Goal: Task Accomplishment & Management: Use online tool/utility

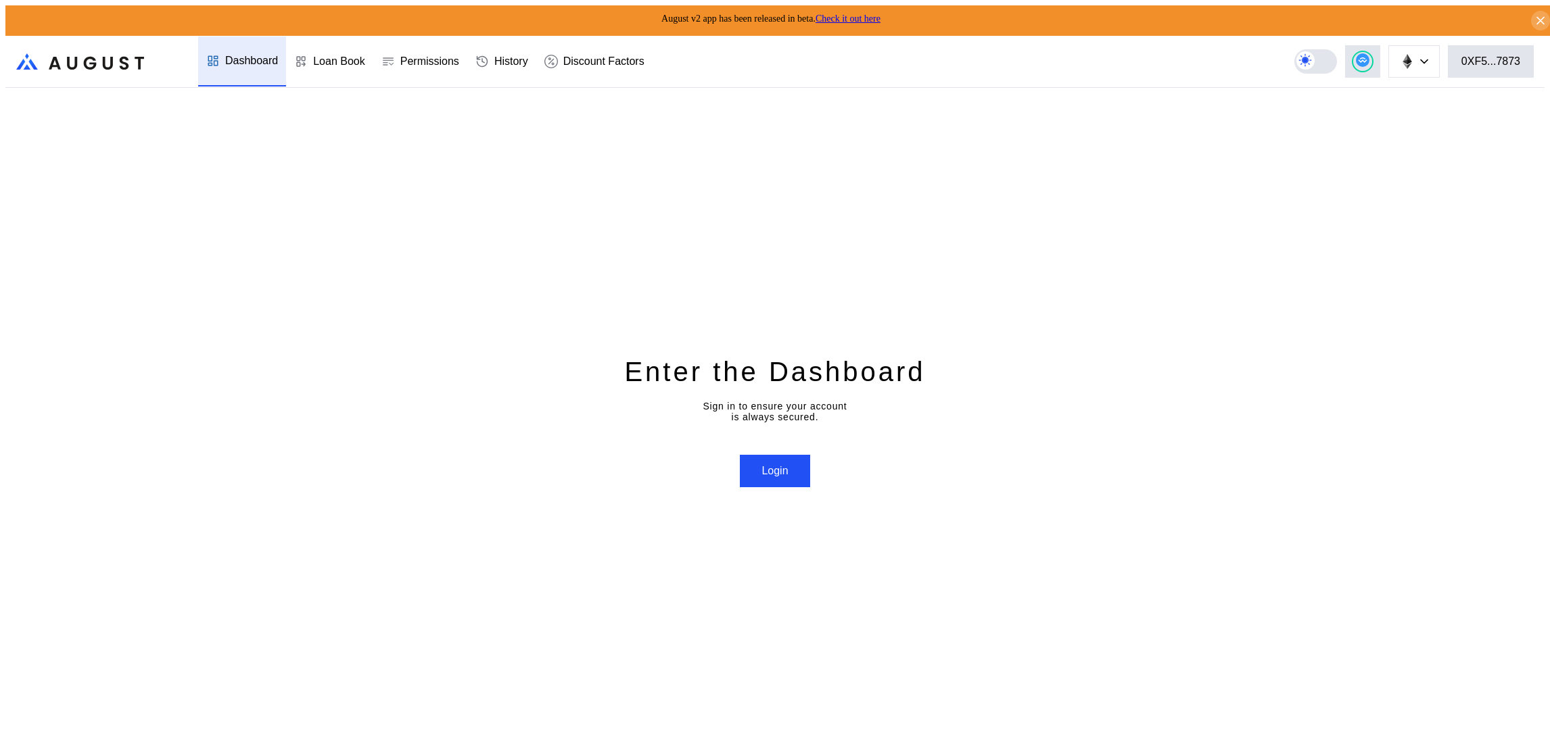
click at [313, 247] on div "Enter the Dashboard Sign in to ensure your account is always secured. Login" at bounding box center [774, 421] width 1539 height 666
click at [794, 455] on button "Login" at bounding box center [775, 471] width 70 height 32
drag, startPoint x: 400, startPoint y: 356, endPoint x: 412, endPoint y: 341, distance: 18.8
click at [400, 356] on div "Enter the Dashboard Sign in to ensure your account is always secured. Logging in" at bounding box center [774, 421] width 1539 height 666
drag, startPoint x: 1414, startPoint y: 395, endPoint x: 1512, endPoint y: 128, distance: 284.1
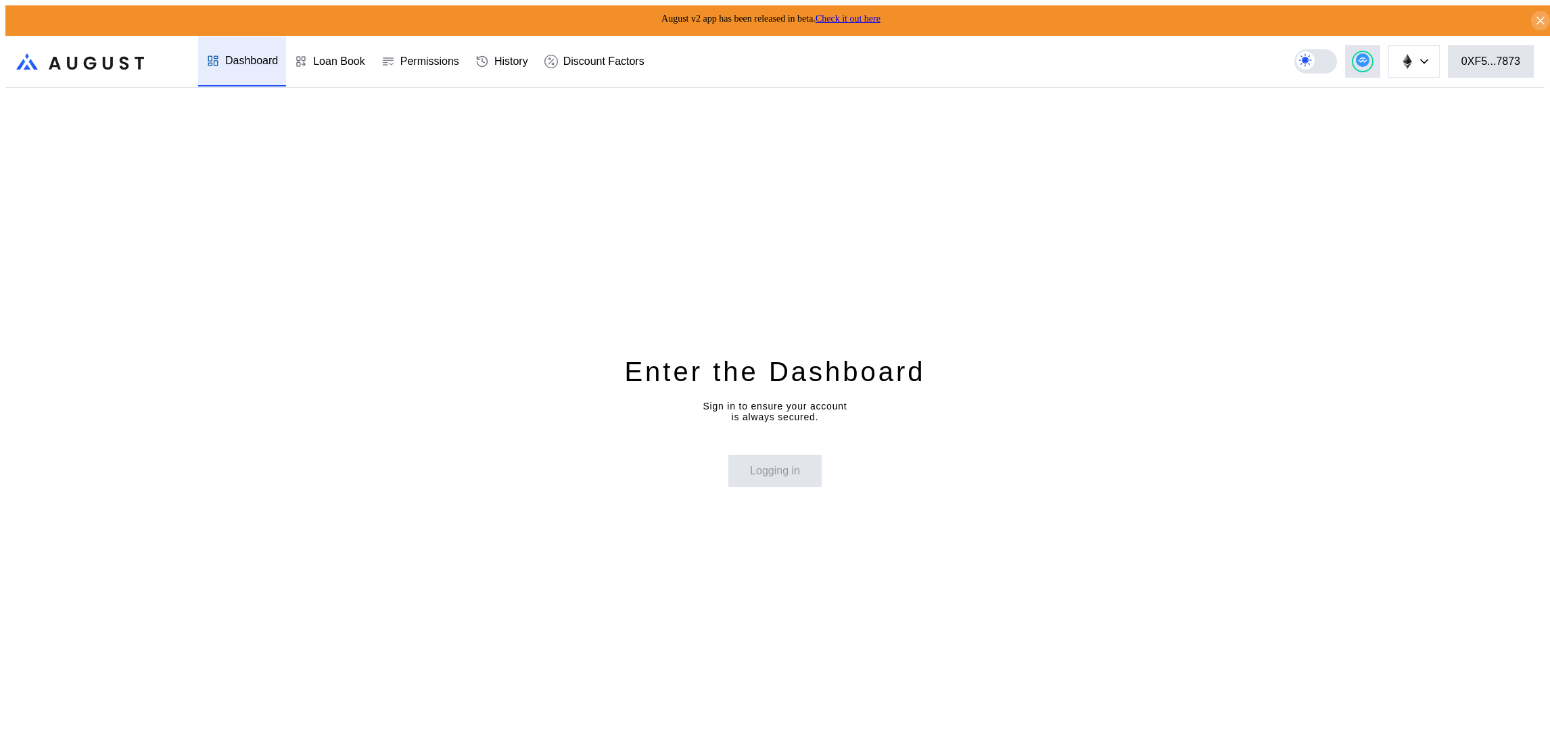
click at [1414, 388] on div "Enter the Dashboard Sign in to ensure your account is always secured. Logging in" at bounding box center [774, 421] width 1539 height 666
click at [1520, 61] on div "0XF5...7873" at bounding box center [1490, 61] width 59 height 12
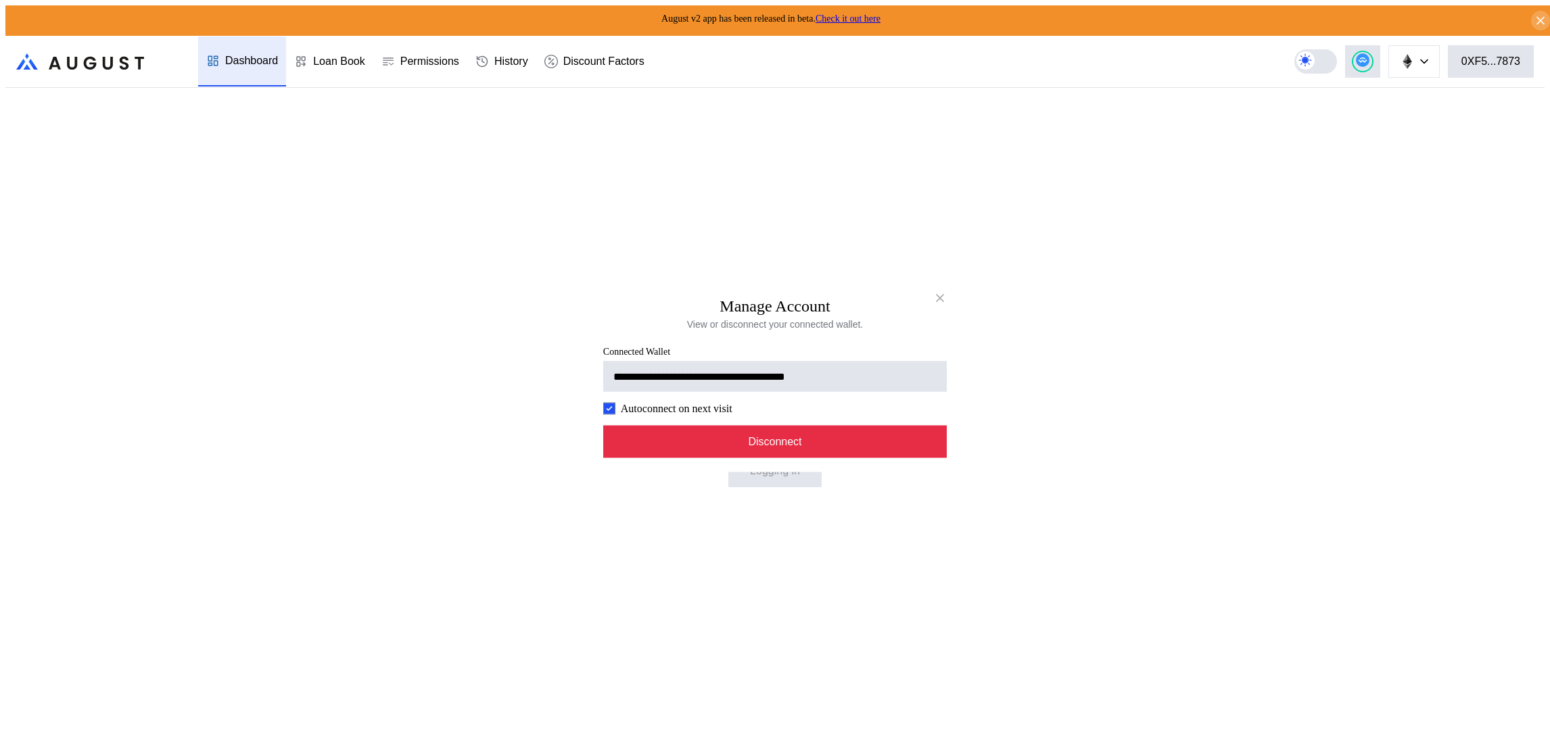
click at [729, 458] on button "Disconnect" at bounding box center [774, 441] width 343 height 32
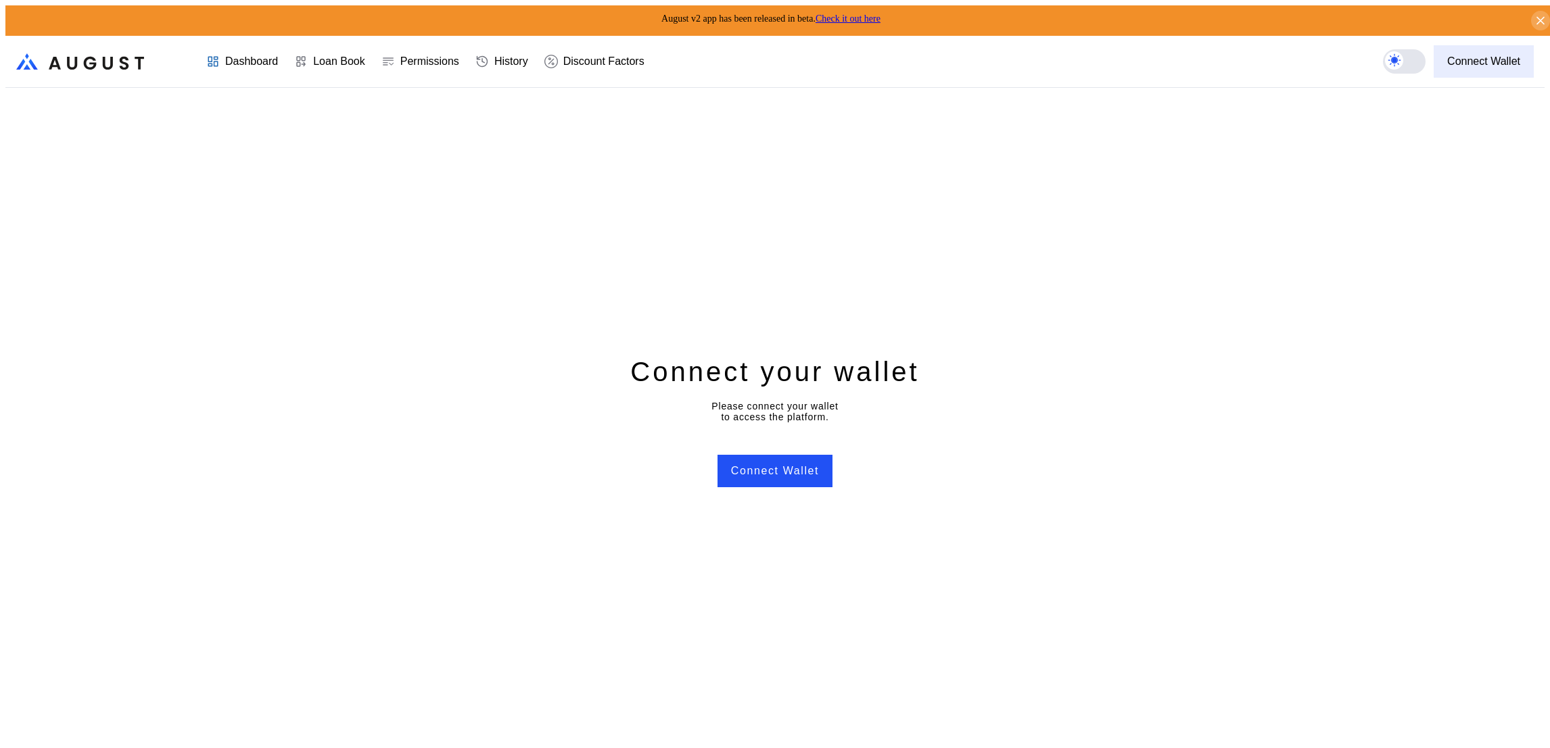
click at [1471, 66] on button "Connect Wallet" at bounding box center [1483, 61] width 100 height 32
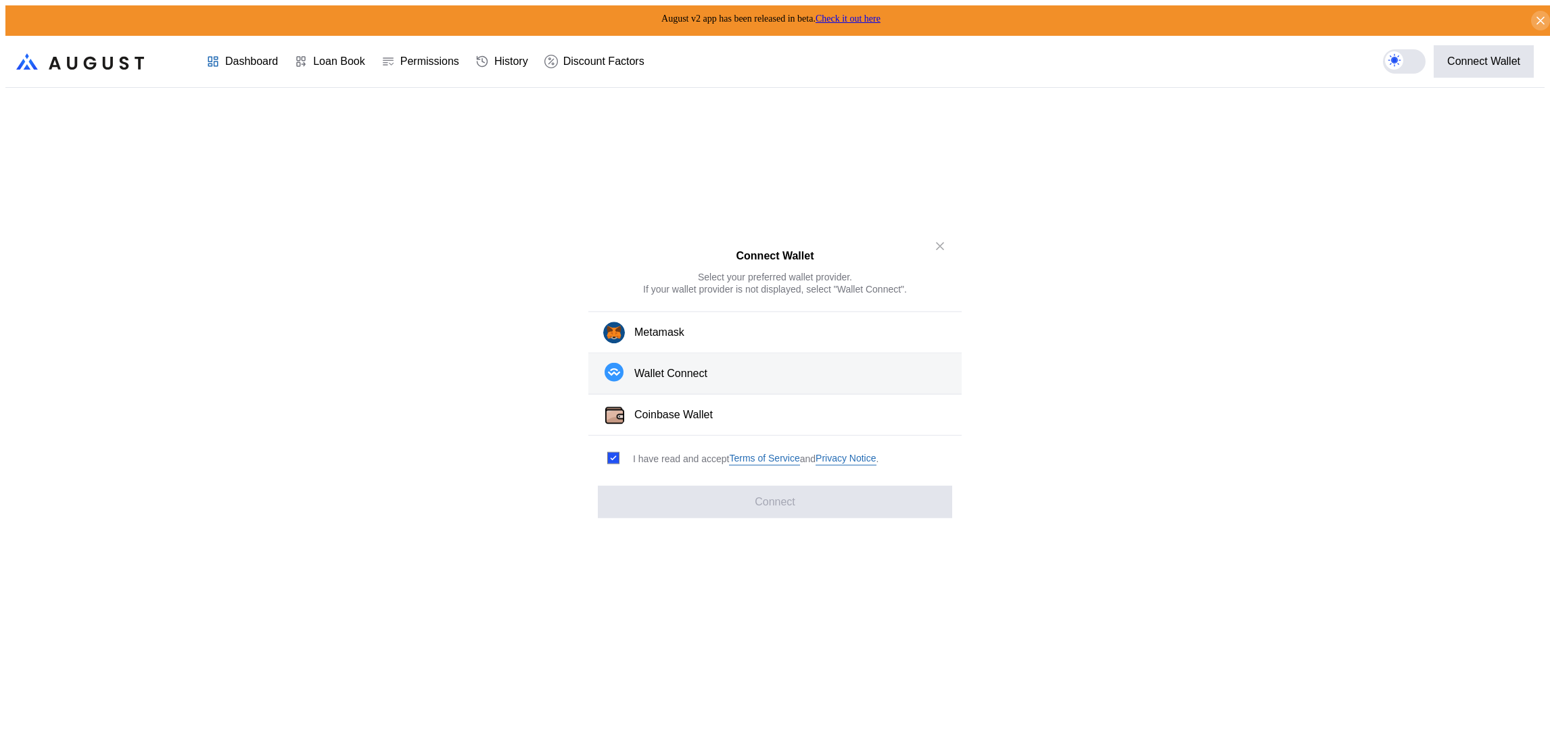
click at [681, 378] on div "Wallet Connect" at bounding box center [670, 374] width 73 height 14
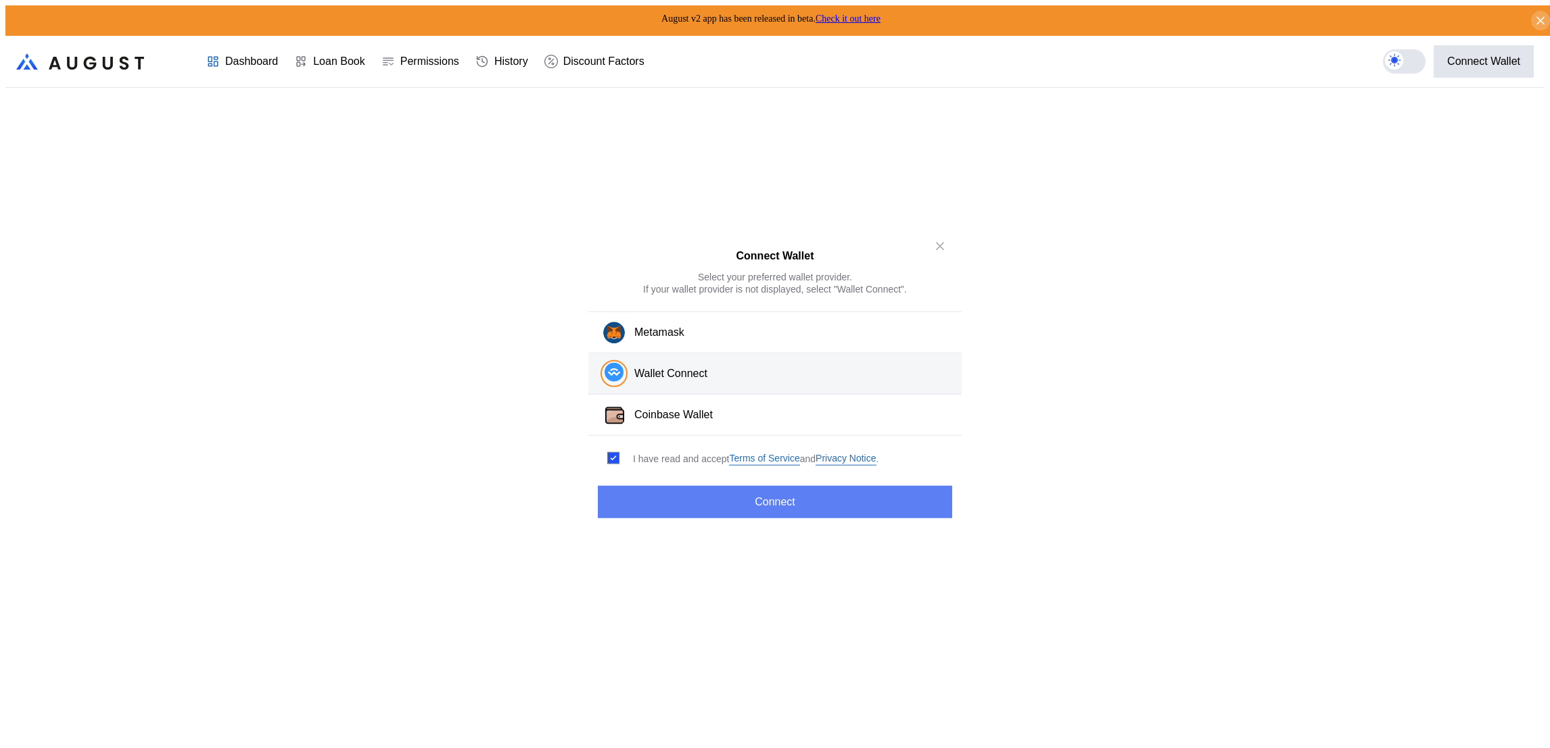
click at [732, 498] on button "Connect" at bounding box center [775, 502] width 354 height 32
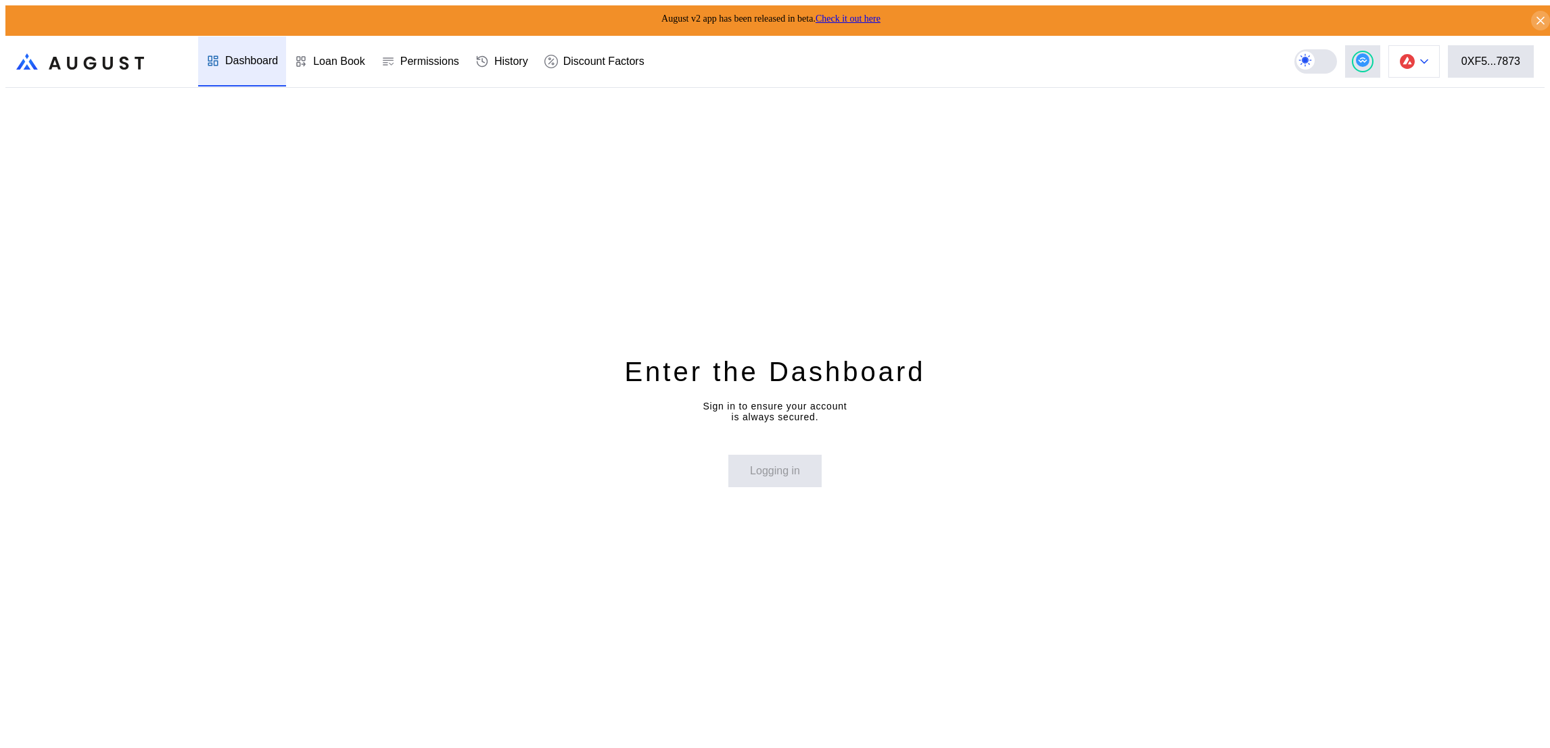
click at [1438, 58] on button at bounding box center [1413, 61] width 51 height 32
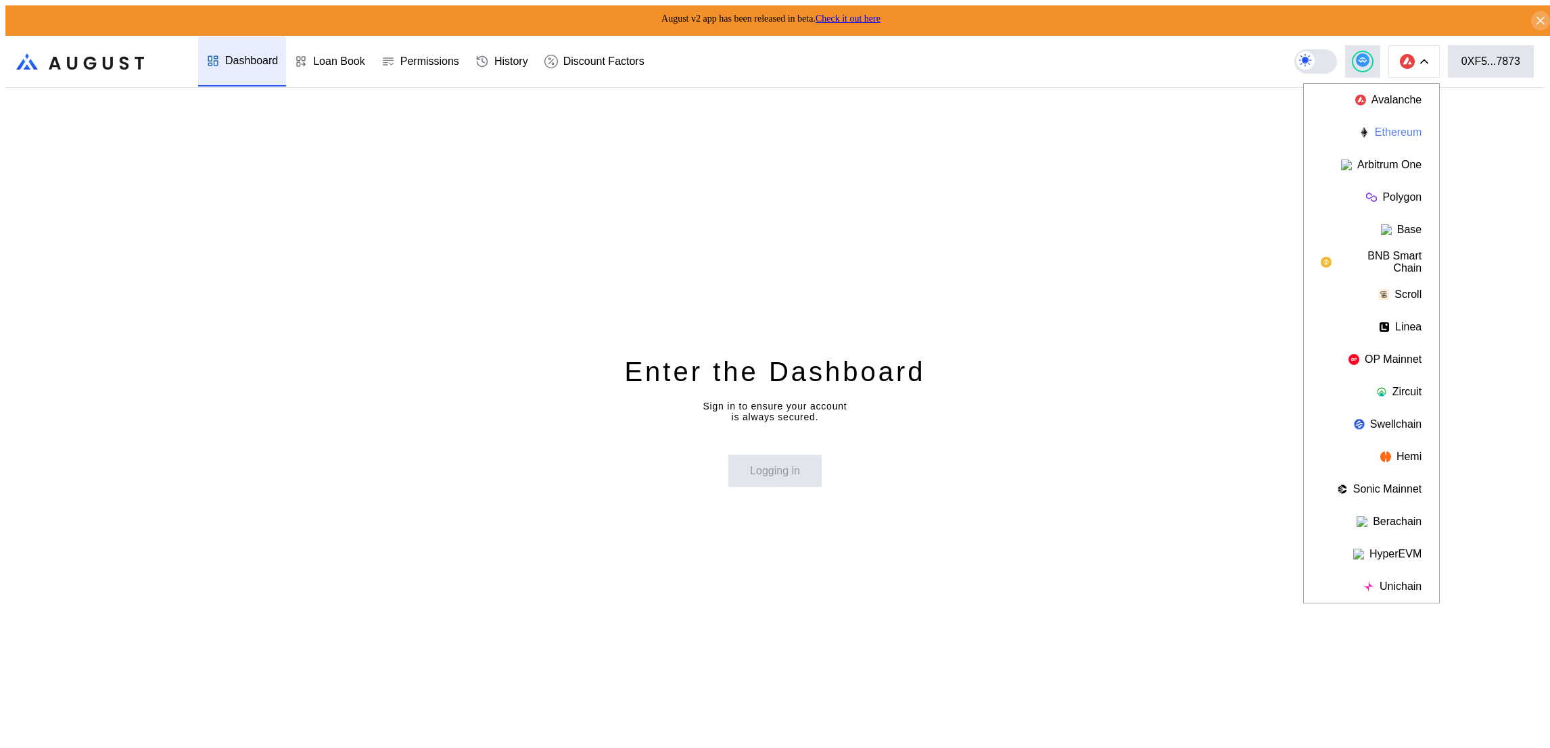
click at [1414, 129] on button "Ethereum" at bounding box center [1371, 132] width 135 height 32
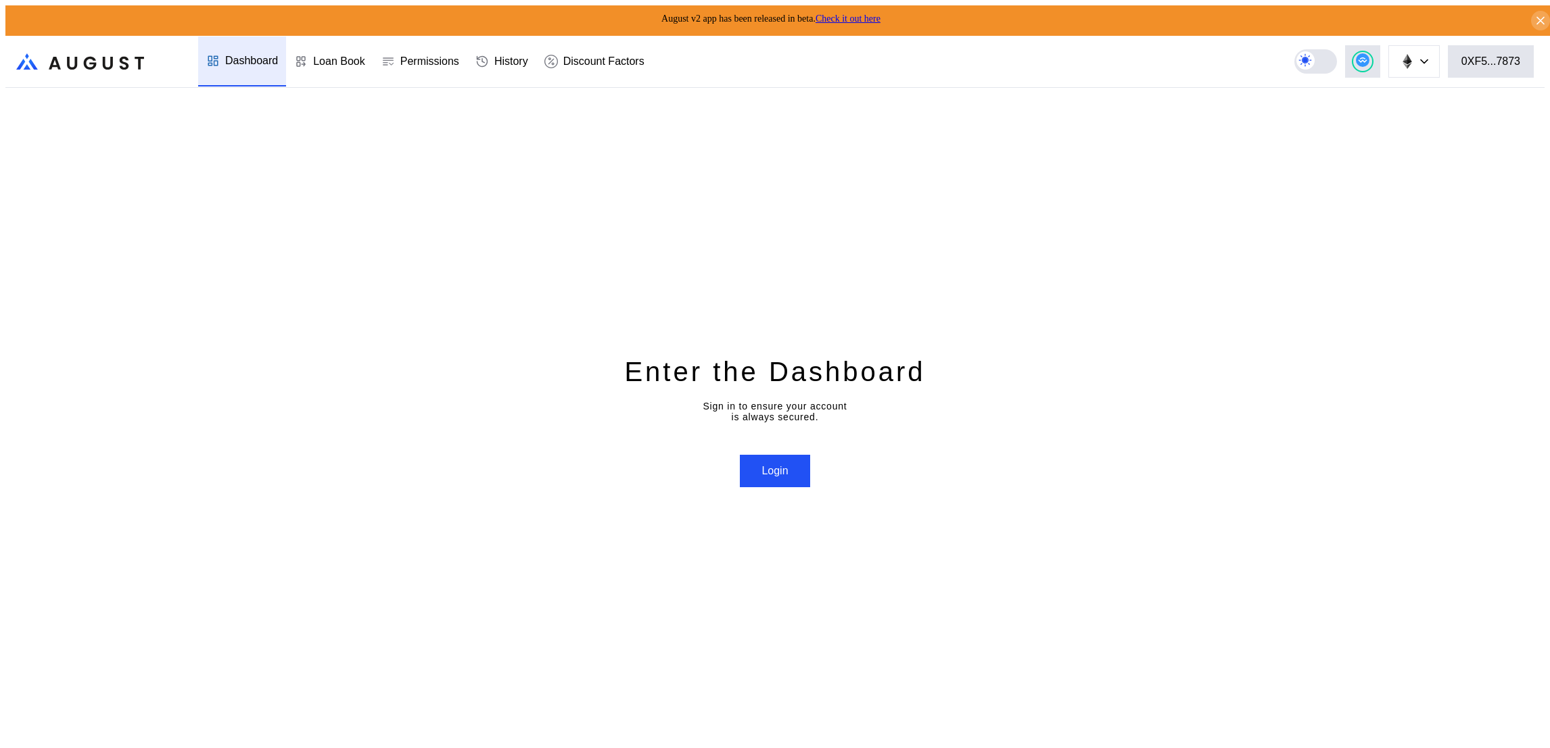
click at [812, 472] on div "Enter the Dashboard Sign in to ensure your account is always secured. Login" at bounding box center [774, 421] width 1539 height 666
click at [797, 477] on button "Login" at bounding box center [775, 471] width 70 height 32
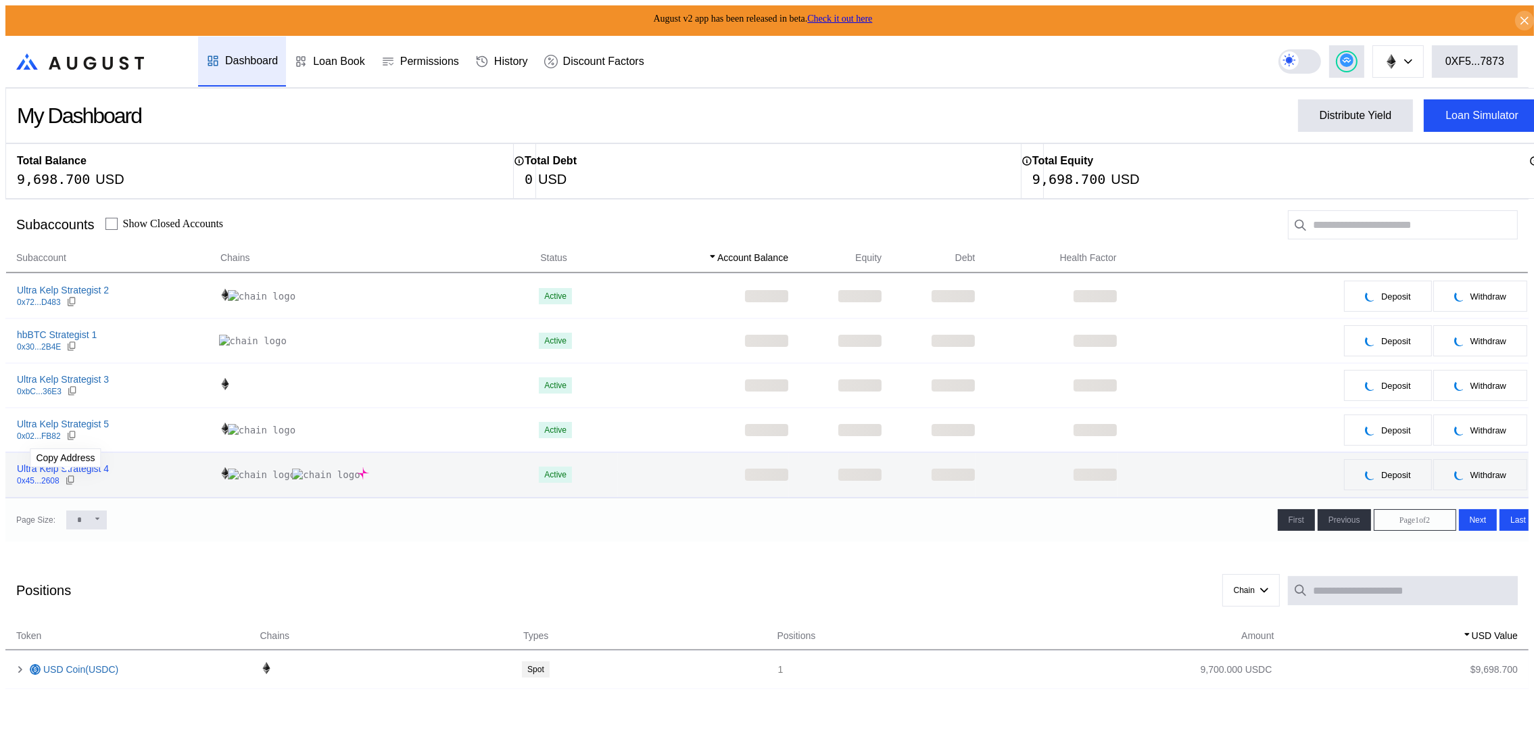
click at [70, 479] on icon at bounding box center [70, 480] width 11 height 11
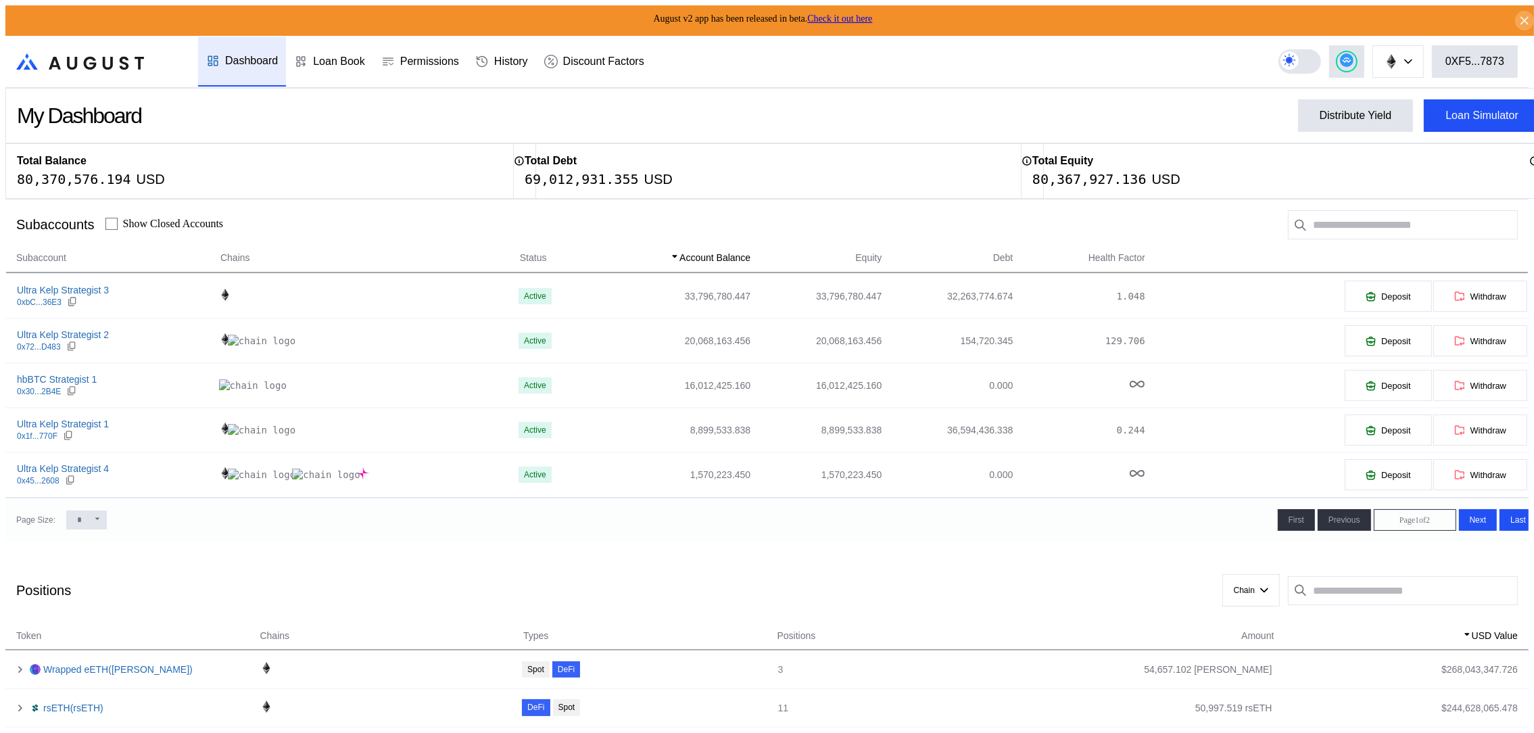
click at [93, 523] on span at bounding box center [97, 519] width 8 height 12
click at [75, 519] on select "* ** **" at bounding box center [86, 519] width 41 height 19
select select "**"
click at [66, 529] on select "* ** **" at bounding box center [86, 519] width 41 height 19
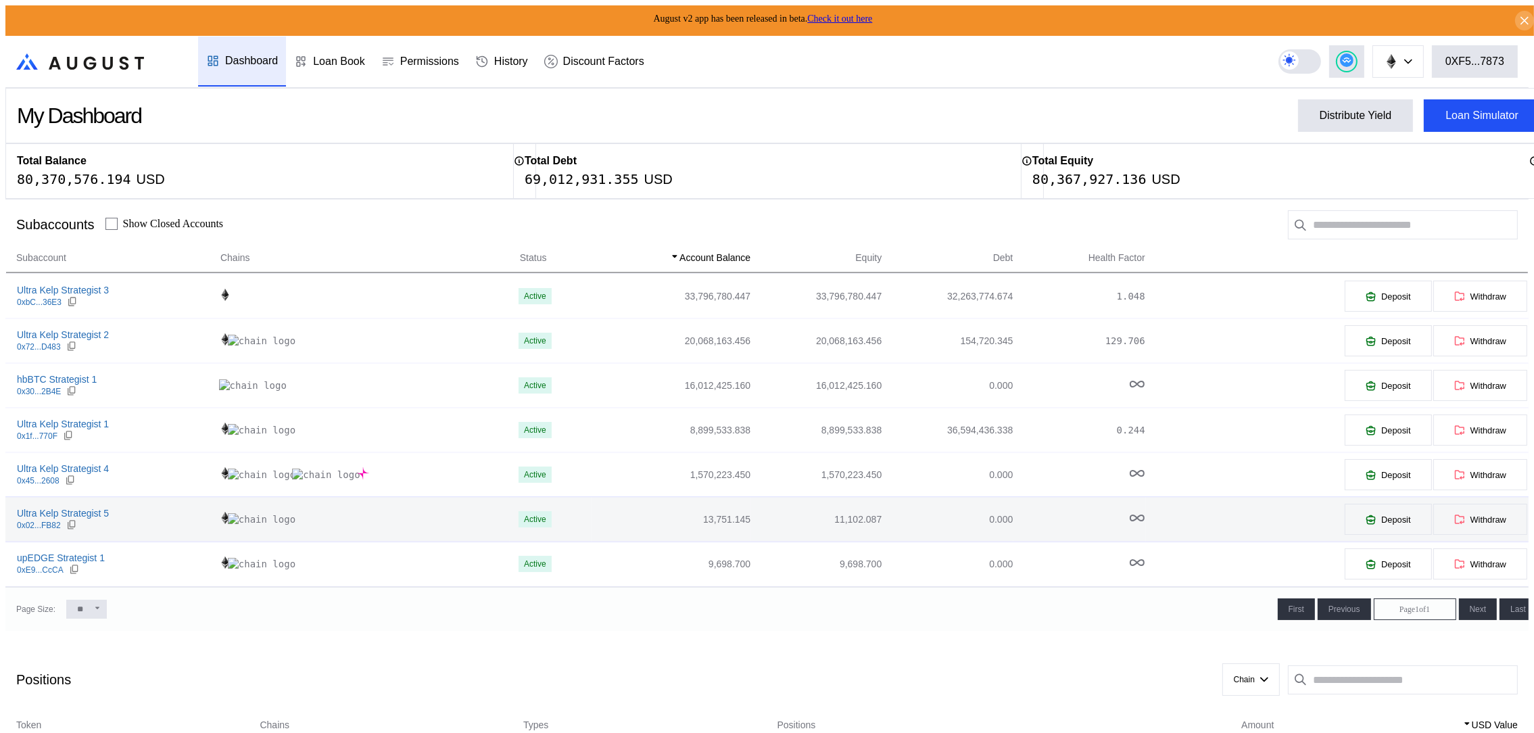
click at [66, 531] on td "Ultra Kelp Strategist 5 0x02...FB82" at bounding box center [112, 519] width 214 height 45
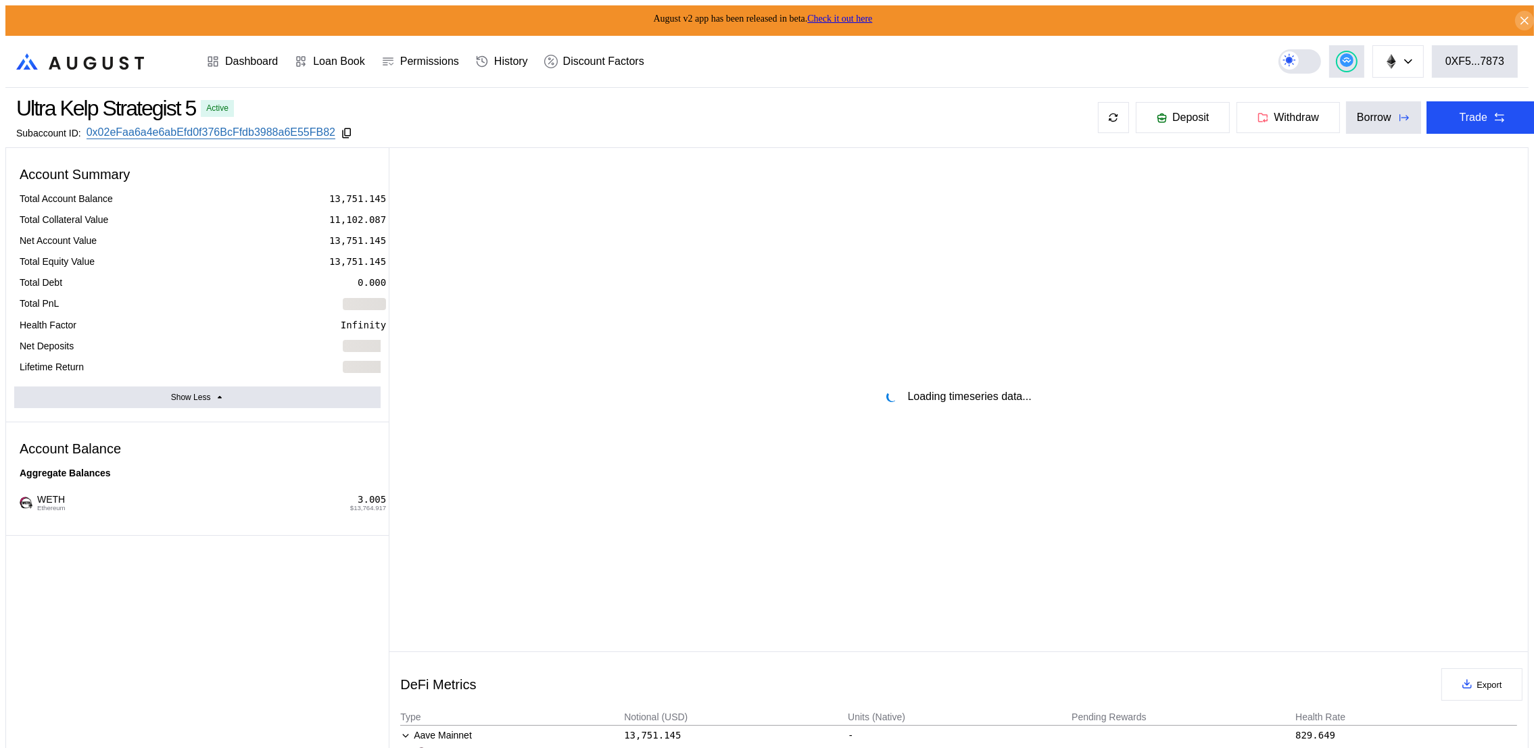
select select "*"
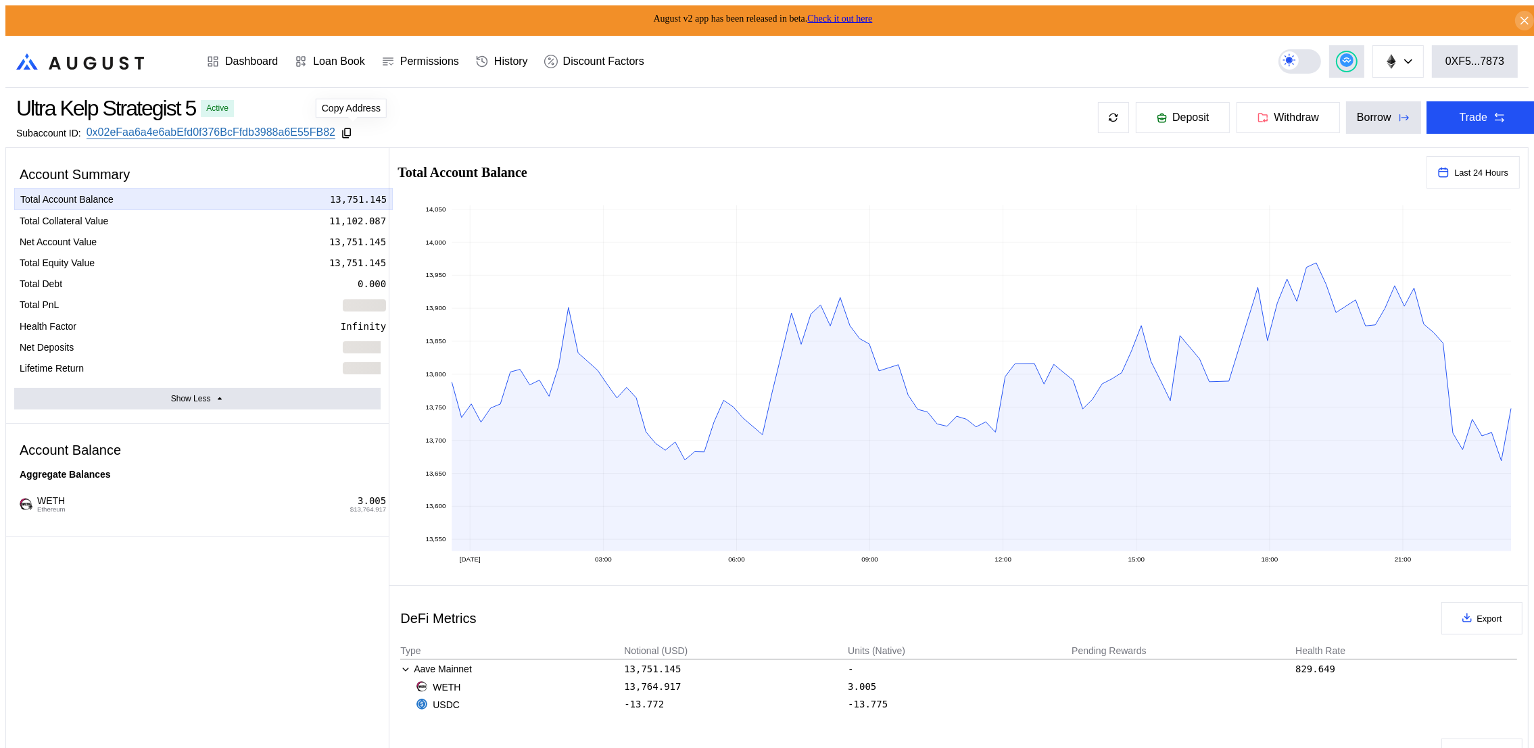
click at [352, 130] on icon at bounding box center [347, 133] width 12 height 12
click at [233, 55] on div "Dashboard" at bounding box center [251, 61] width 53 height 12
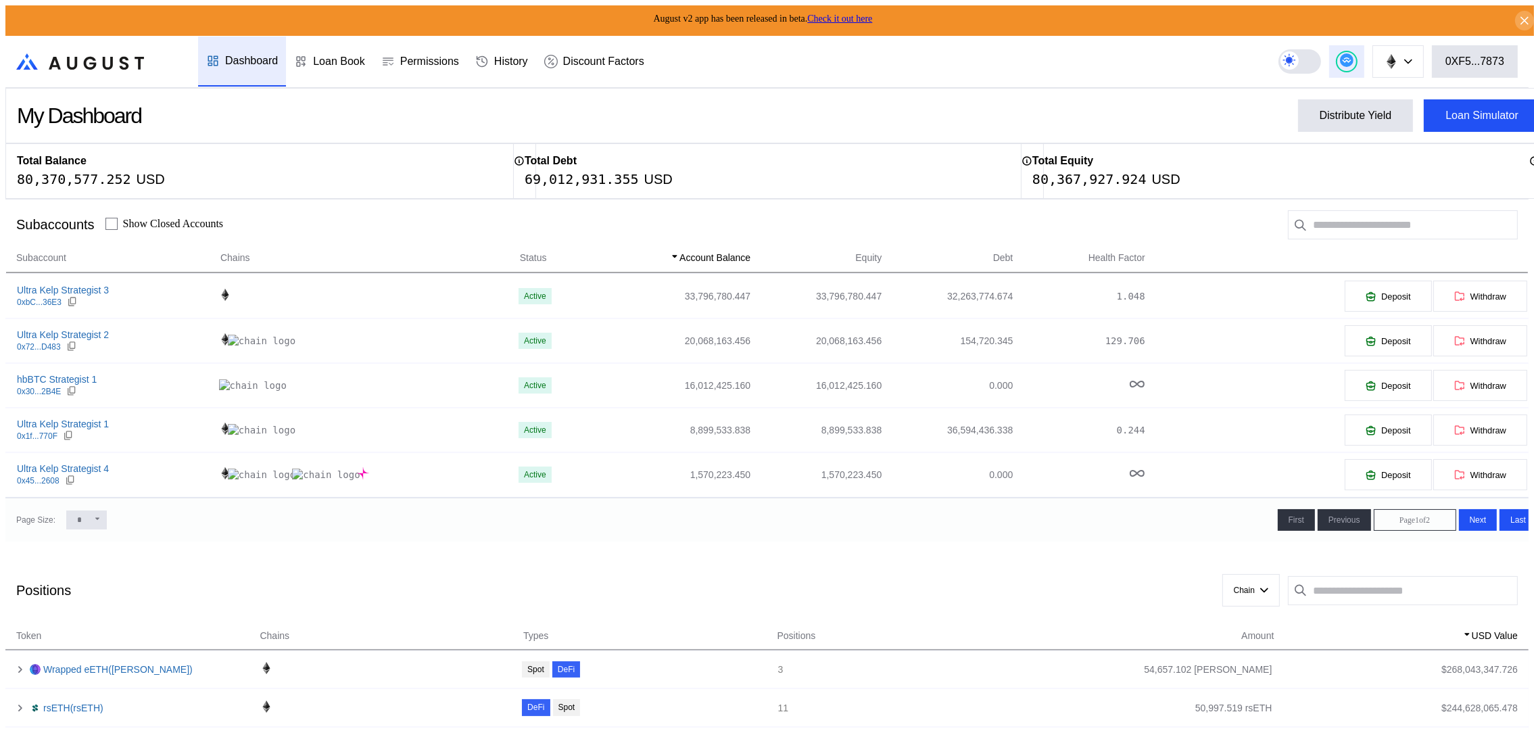
click at [1354, 53] on icon at bounding box center [1347, 60] width 14 height 14
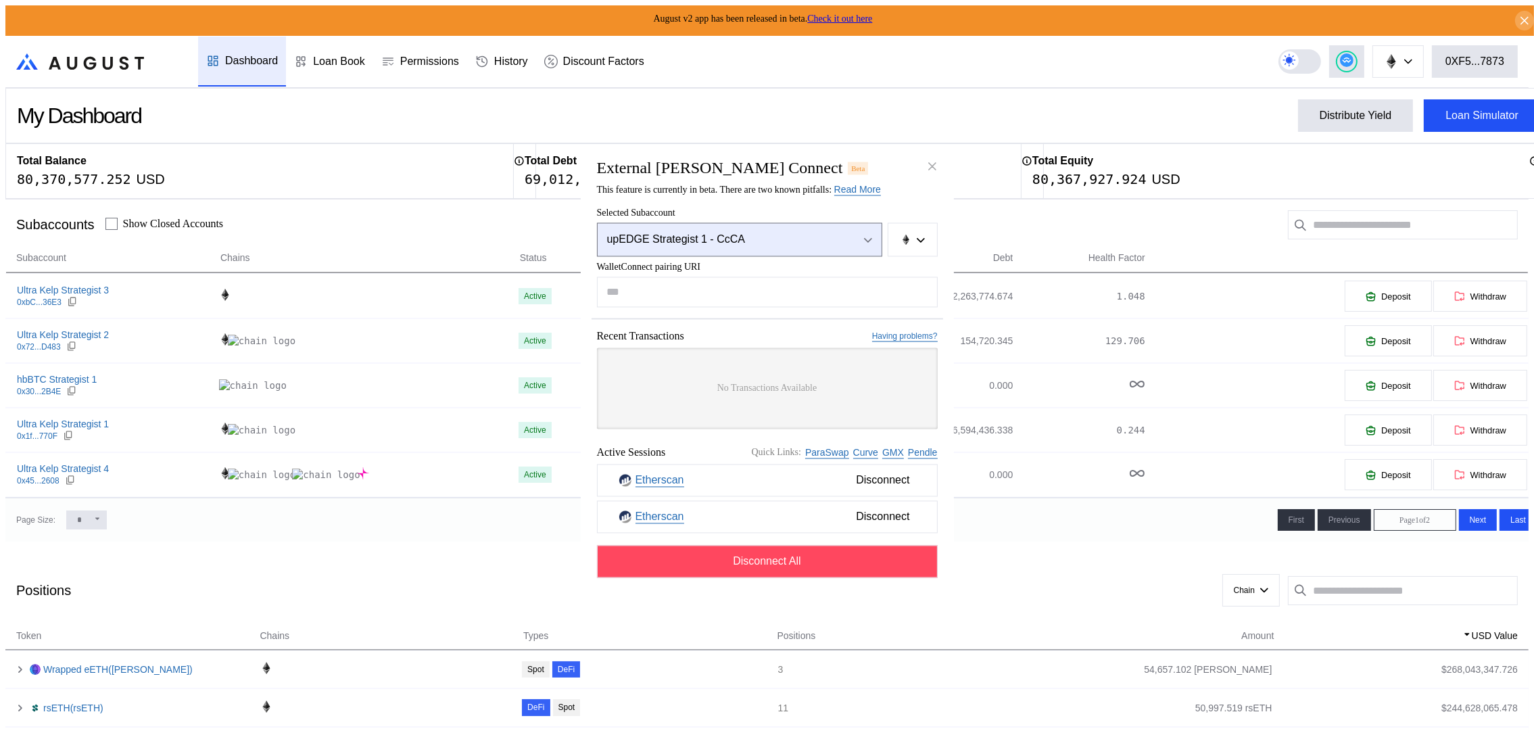
click at [871, 235] on div "Open menu" at bounding box center [864, 240] width 15 height 12
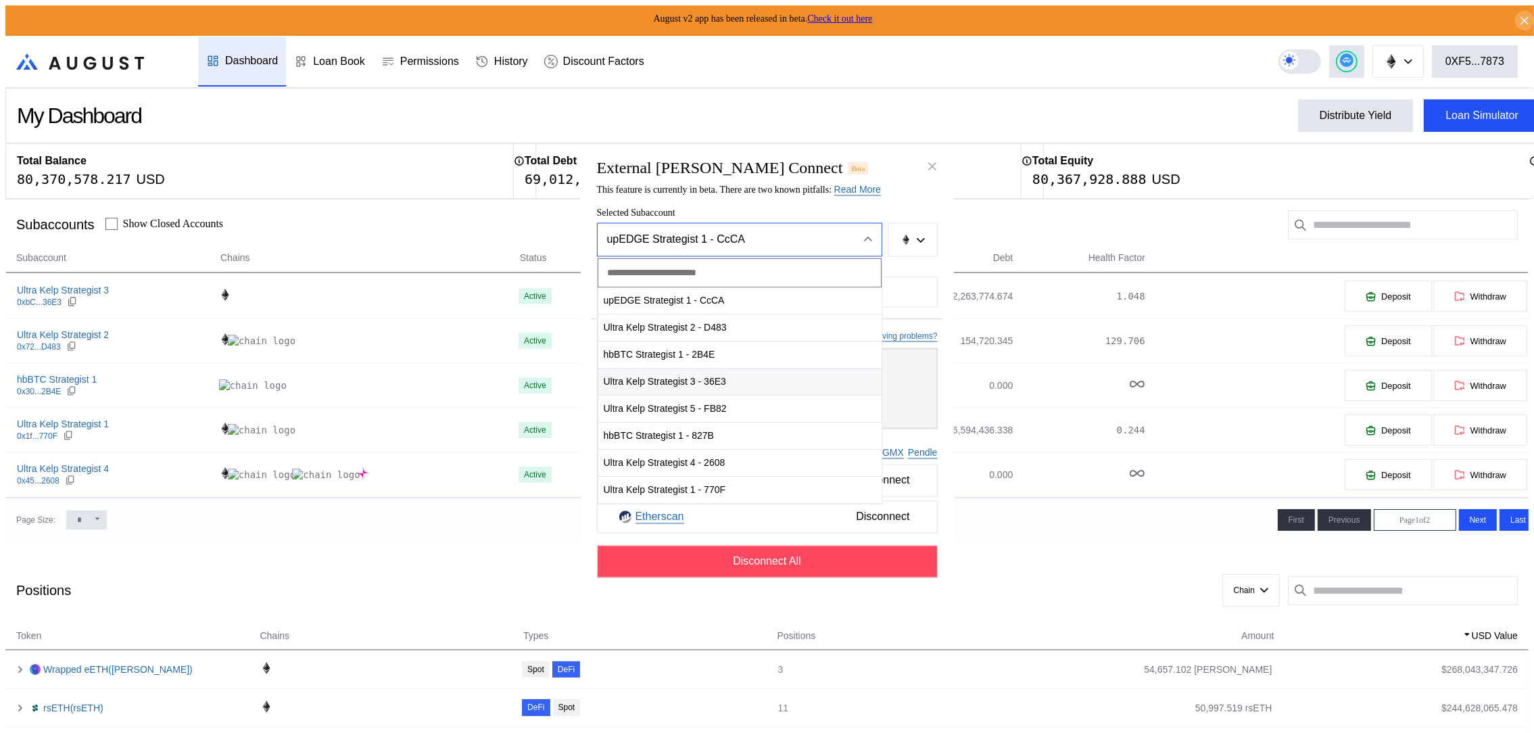
click at [739, 381] on span "Ultra Kelp Strategist 3 - 36E3" at bounding box center [739, 382] width 283 height 28
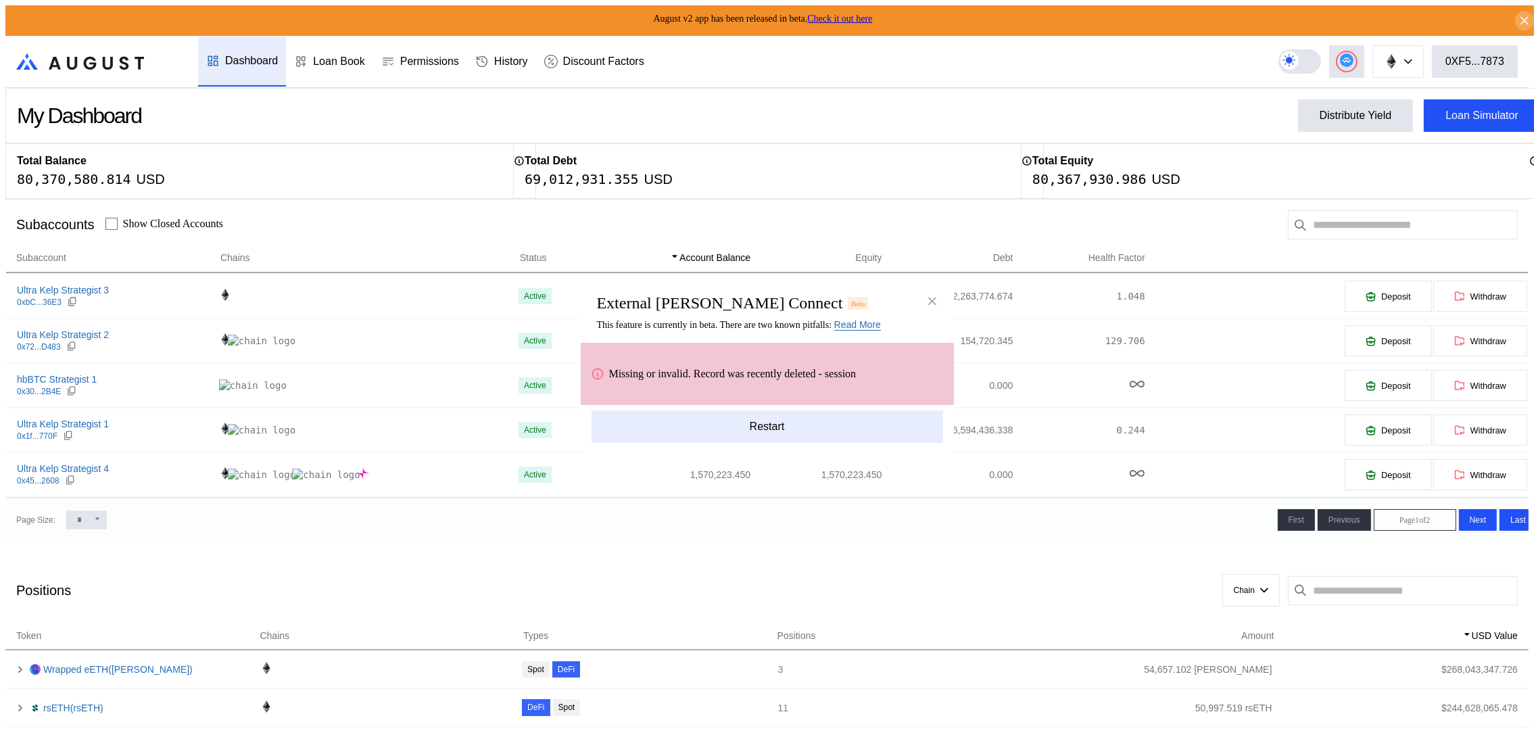
click at [760, 410] on button "Restart" at bounding box center [768, 426] width 352 height 32
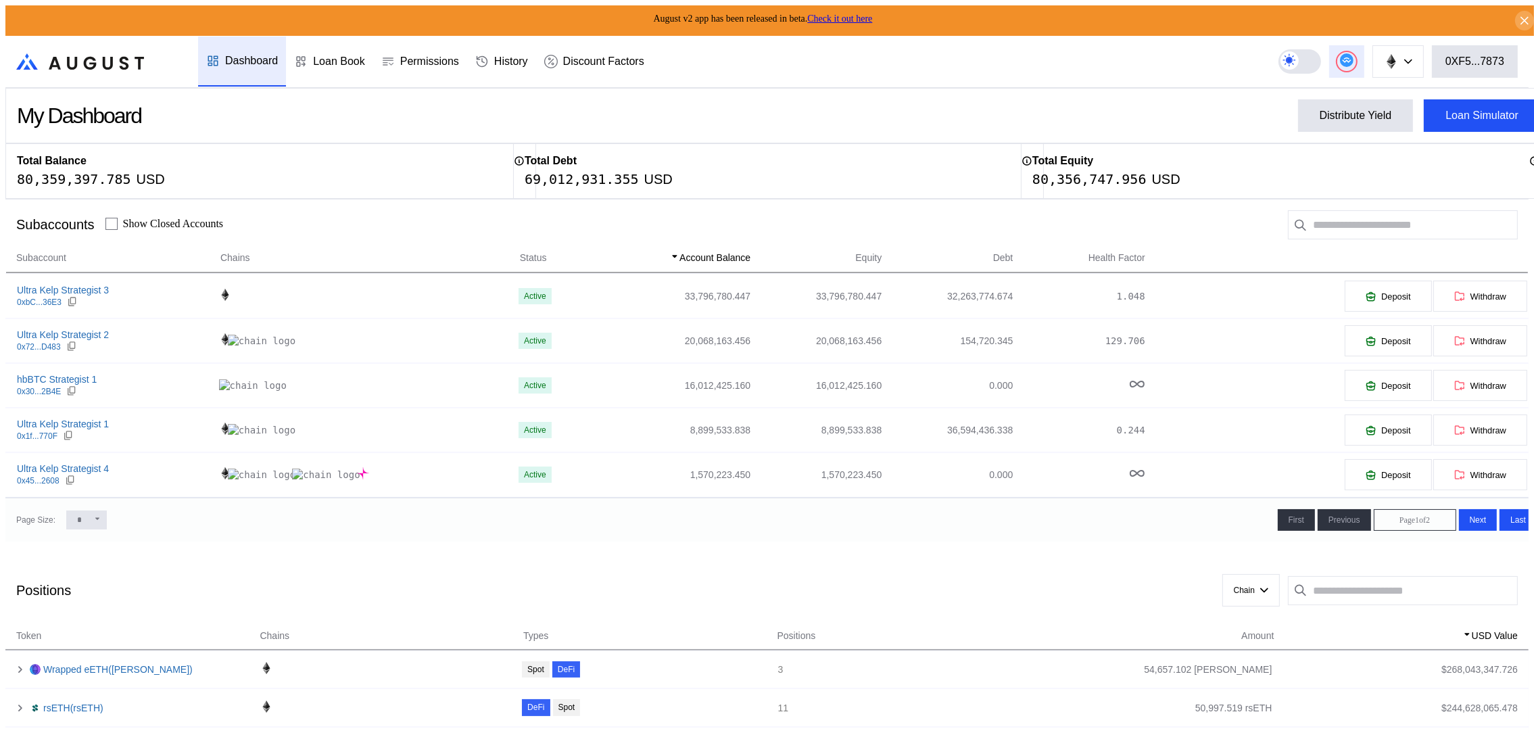
click at [1354, 59] on circle at bounding box center [1347, 60] width 14 height 14
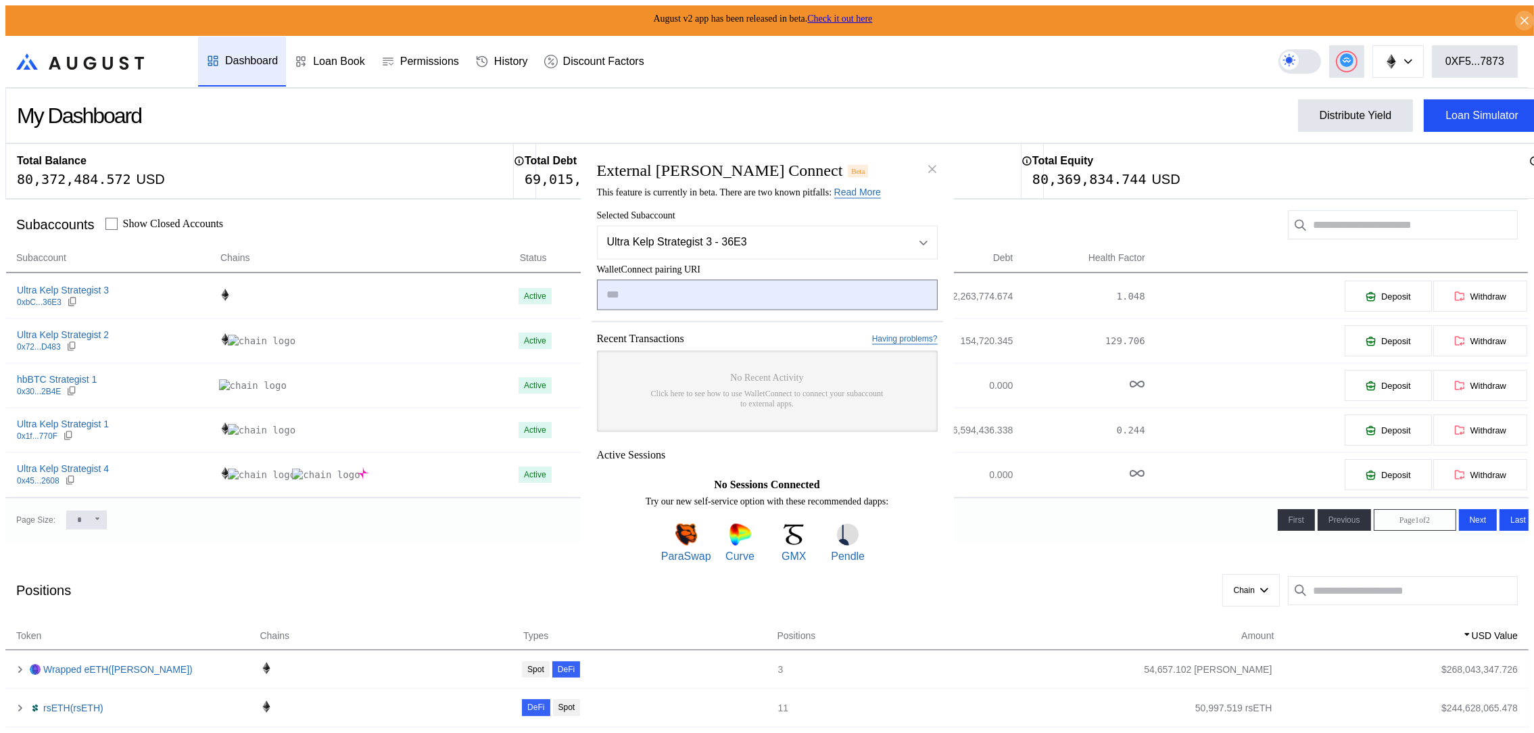
type input "**********"
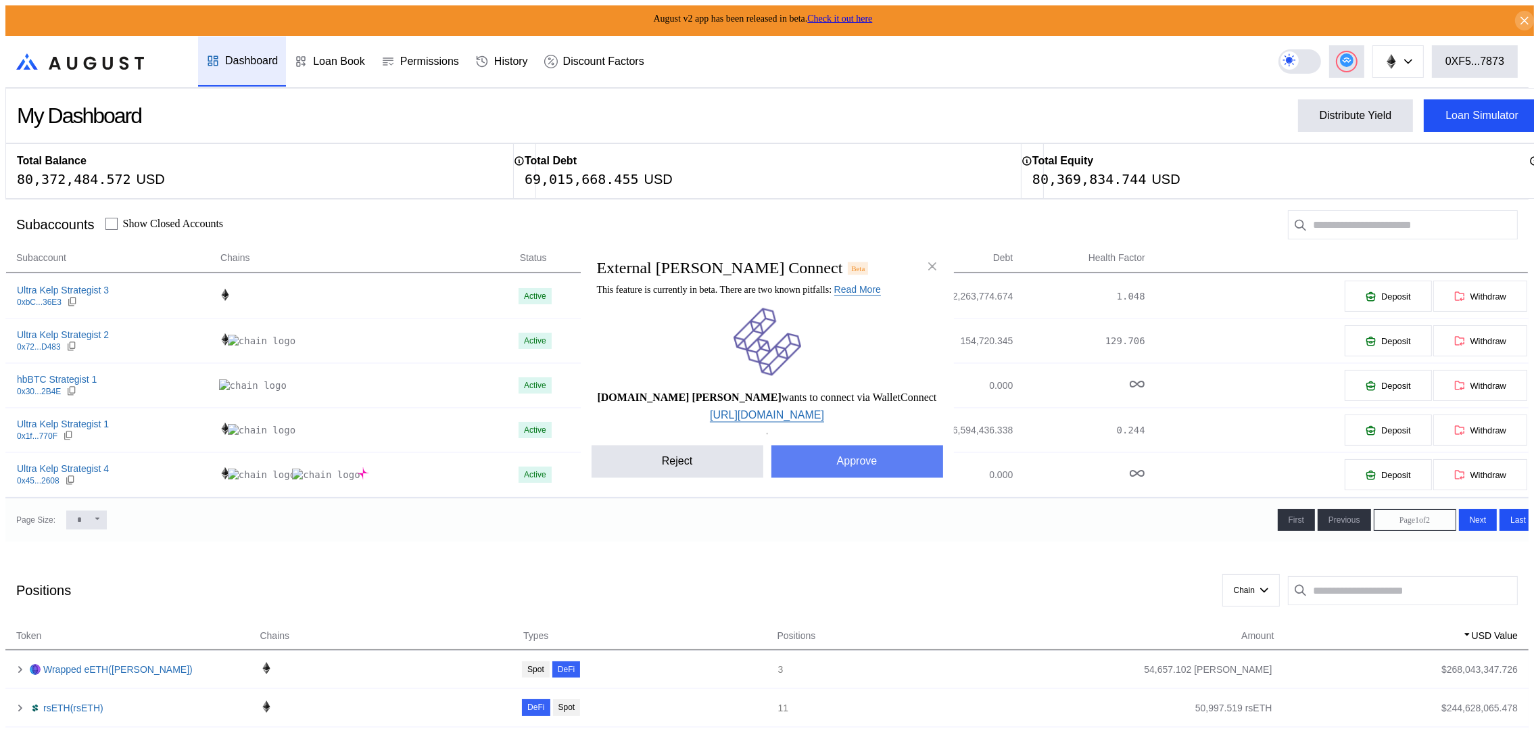
click at [858, 471] on button "Approve" at bounding box center [857, 462] width 172 height 32
